Goal: Use online tool/utility: Use online tool/utility

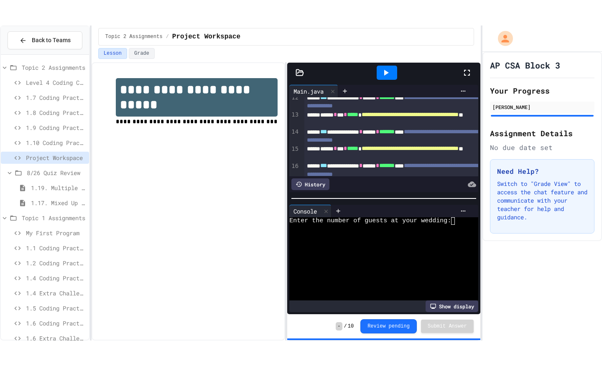
scroll to position [339, 0]
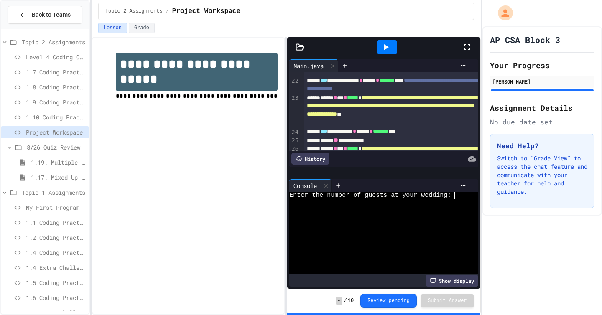
click at [468, 46] on icon at bounding box center [467, 47] width 10 height 10
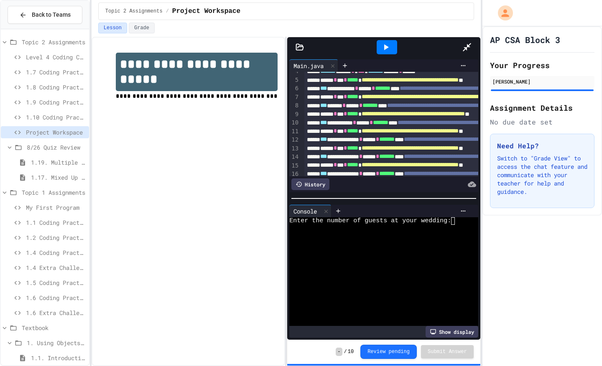
scroll to position [28, 0]
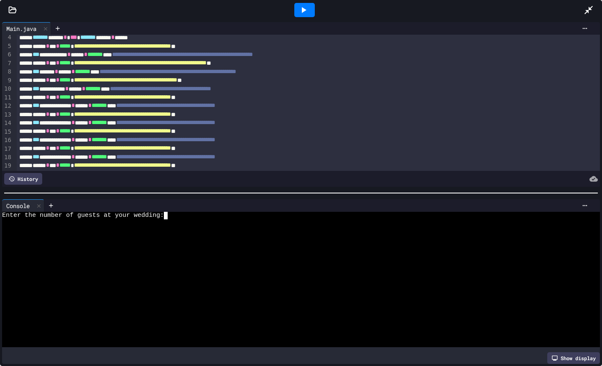
click at [170, 217] on textarea "Terminal input" at bounding box center [170, 216] width 4 height 8
click at [169, 215] on textarea "Terminal input" at bounding box center [170, 216] width 4 height 8
click at [308, 11] on icon at bounding box center [304, 10] width 10 height 10
click at [308, 11] on div "Stop" at bounding box center [304, 10] width 39 height 16
click at [308, 11] on icon at bounding box center [304, 10] width 10 height 10
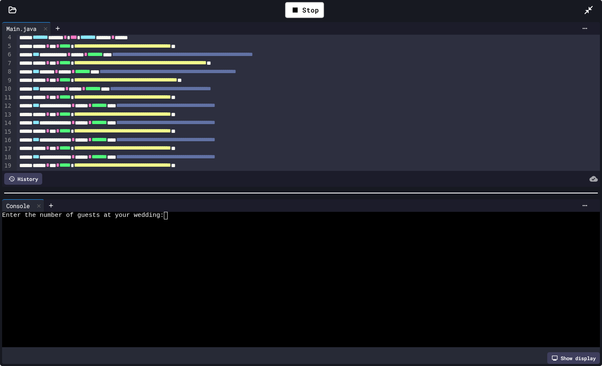
click at [171, 217] on textarea "Terminal input" at bounding box center [170, 216] width 4 height 8
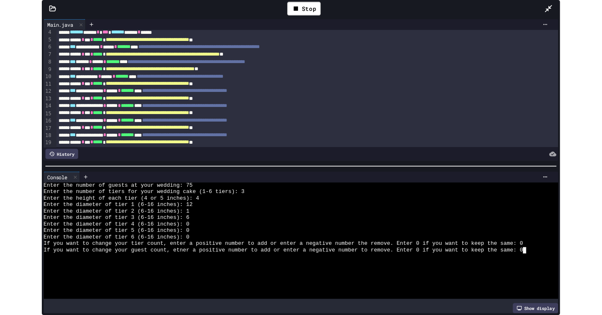
scroll to position [15, 0]
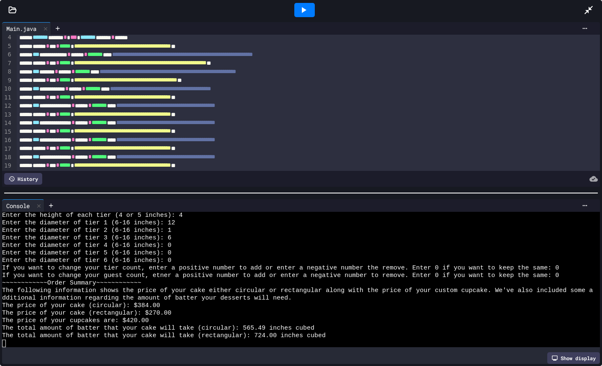
click at [588, 9] on icon at bounding box center [589, 10] width 10 height 10
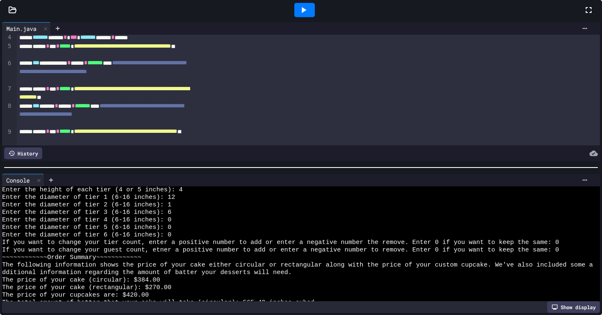
scroll to position [158, 0]
